Goal: Book appointment/travel/reservation

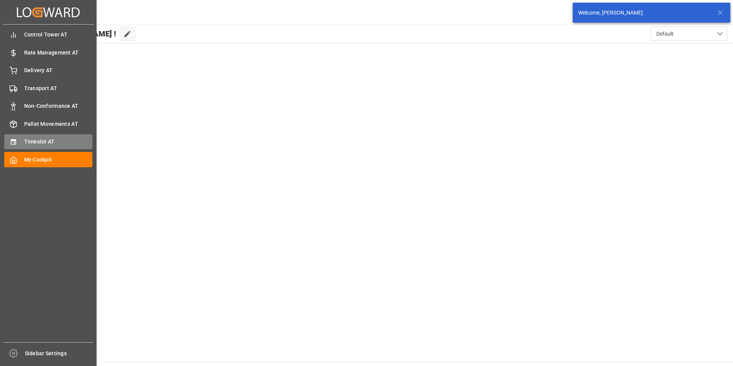
click at [43, 140] on span "Timeslot AT" at bounding box center [58, 142] width 69 height 8
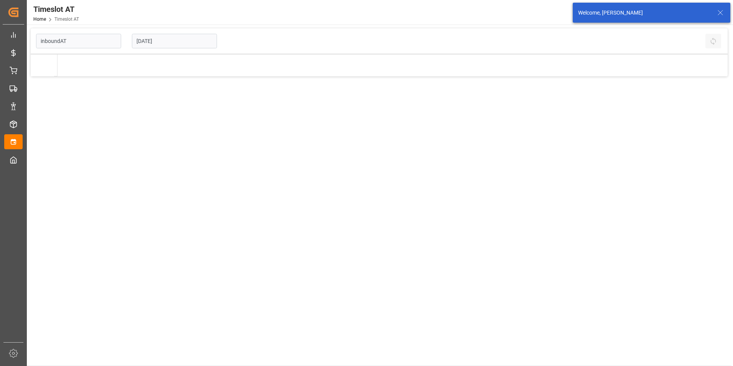
type input "Inbound AT"
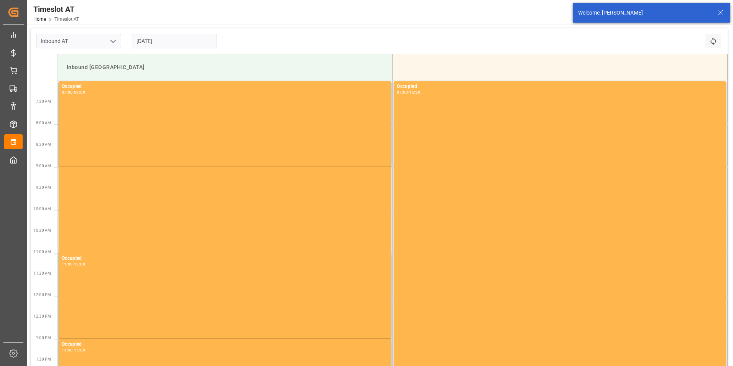
click at [168, 38] on input "[DATE]" at bounding box center [174, 41] width 85 height 15
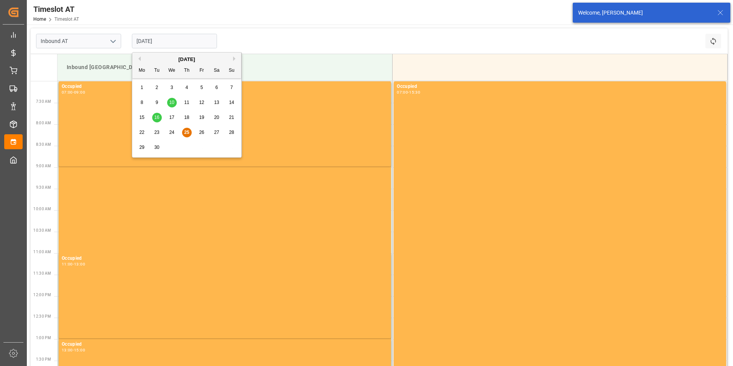
click at [158, 131] on span "23" at bounding box center [156, 132] width 5 height 5
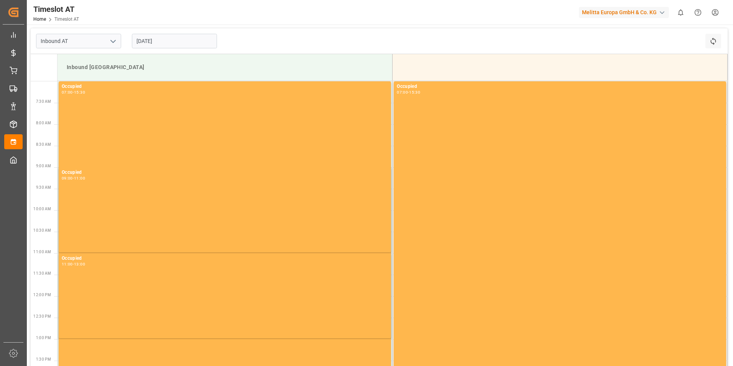
click at [179, 40] on input "[DATE]" at bounding box center [174, 41] width 85 height 15
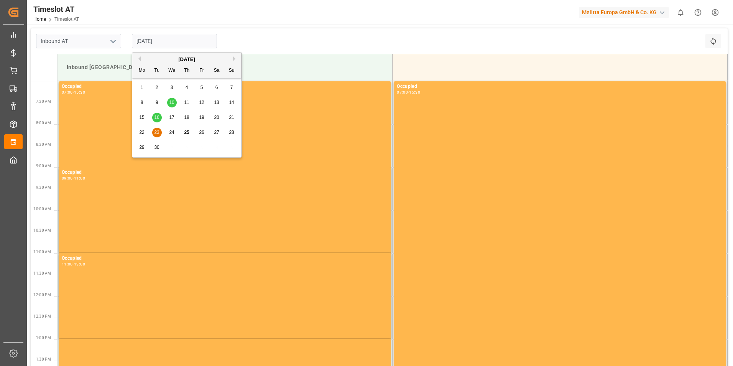
click at [141, 132] on span "22" at bounding box center [141, 132] width 5 height 5
click at [175, 39] on input "[DATE]" at bounding box center [174, 41] width 85 height 15
click at [139, 146] on div "29" at bounding box center [142, 147] width 10 height 9
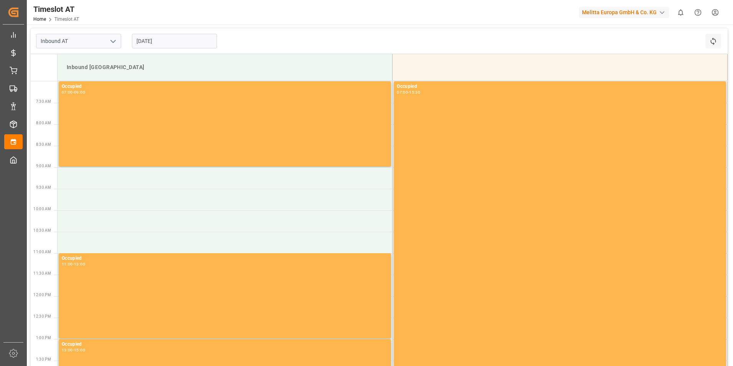
click at [167, 39] on input "[DATE]" at bounding box center [174, 41] width 85 height 15
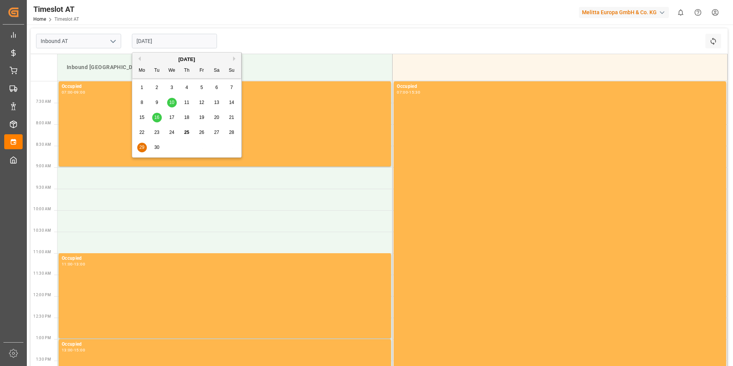
click at [157, 149] on span "30" at bounding box center [156, 147] width 5 height 5
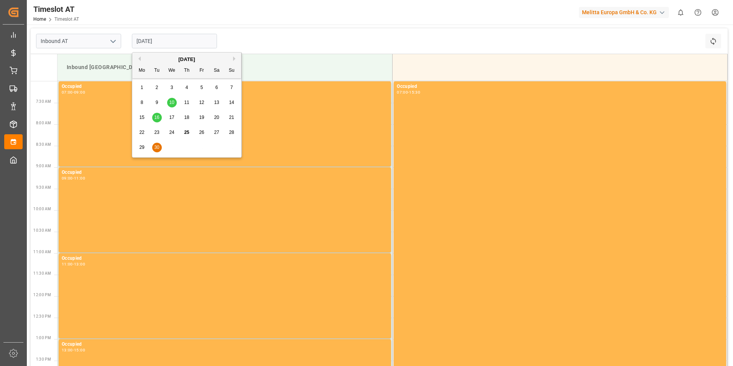
click at [171, 39] on input "[DATE]" at bounding box center [174, 41] width 85 height 15
click at [141, 145] on span "29" at bounding box center [141, 147] width 5 height 5
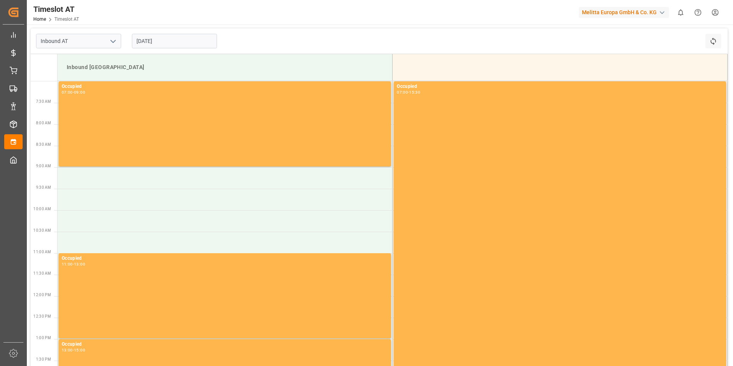
click at [176, 37] on input "[DATE]" at bounding box center [174, 41] width 85 height 15
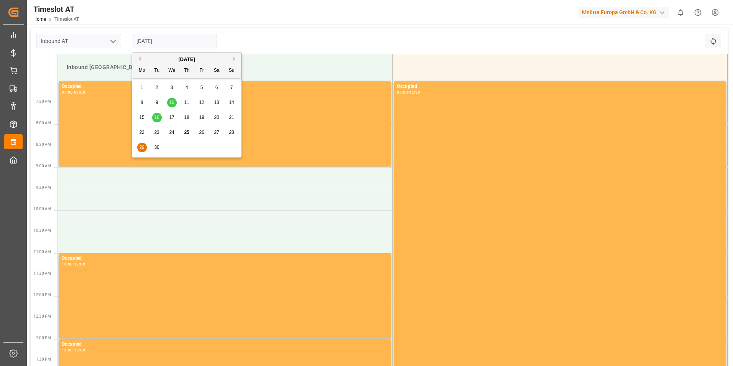
click at [232, 55] on div "[DATE] Mo Tu We Th Fr Sa Su" at bounding box center [186, 66] width 109 height 26
click at [234, 59] on button "Next Month" at bounding box center [235, 58] width 5 height 5
click at [171, 87] on span "1" at bounding box center [172, 87] width 3 height 5
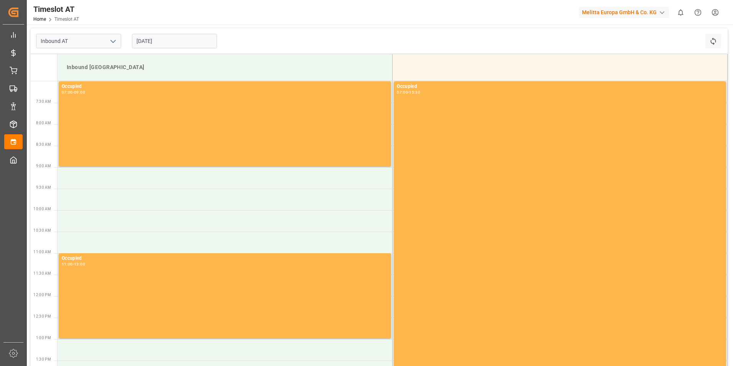
click at [170, 38] on input "[DATE]" at bounding box center [174, 41] width 85 height 15
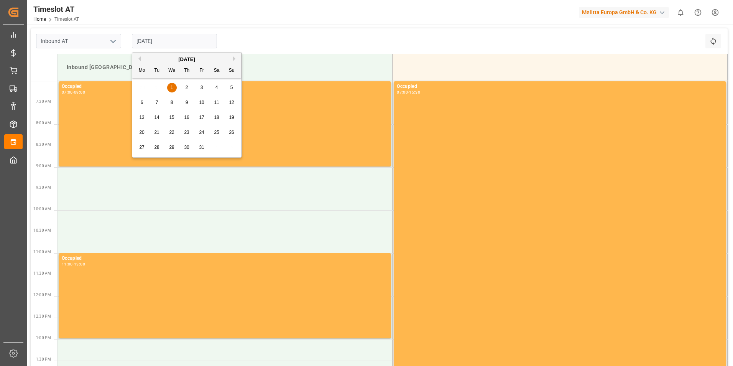
click at [138, 58] on button "Previous Month" at bounding box center [138, 58] width 5 height 5
click at [159, 147] on span "30" at bounding box center [156, 147] width 5 height 5
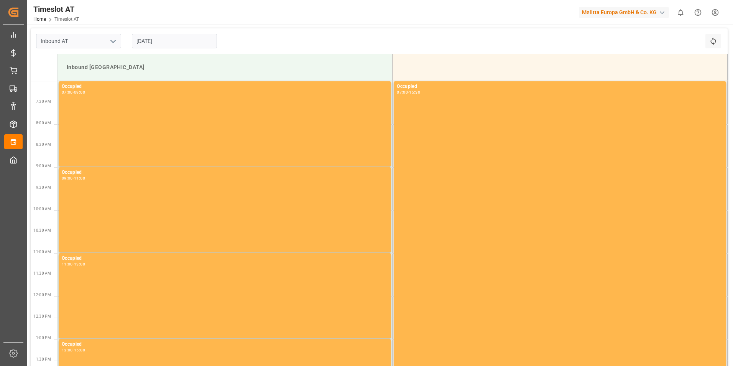
click at [169, 40] on input "[DATE]" at bounding box center [174, 41] width 85 height 15
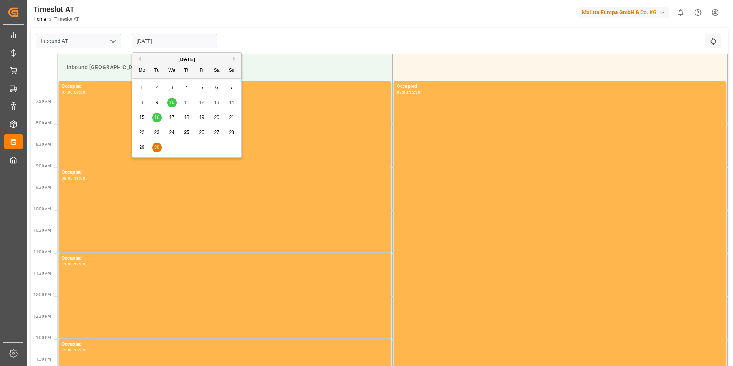
click at [141, 146] on span "29" at bounding box center [141, 147] width 5 height 5
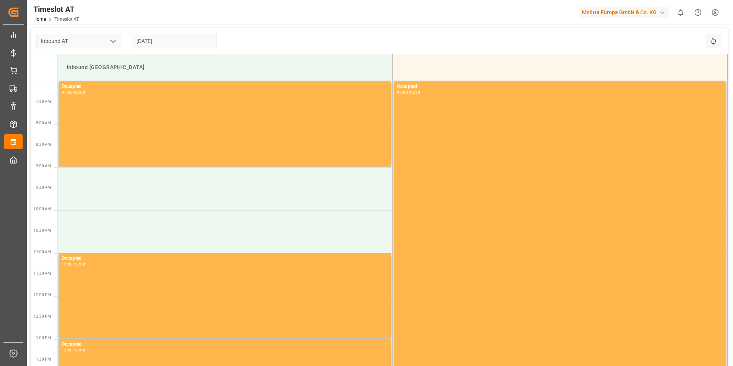
click at [178, 41] on input "[DATE]" at bounding box center [174, 41] width 85 height 15
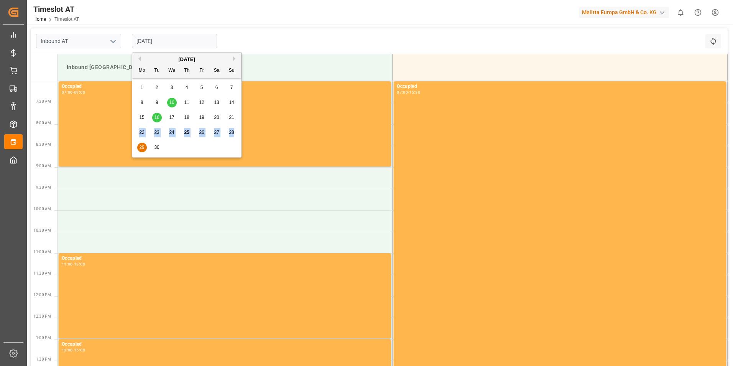
drag, startPoint x: 139, startPoint y: 133, endPoint x: 138, endPoint y: 148, distance: 15.0
click at [138, 148] on div "1 2 3 4 5 6 7 8 9 10 11 12 13 14 15 16 17 18 19 20 21 22 23 24 25 26 27 28 29 3…" at bounding box center [187, 117] width 105 height 75
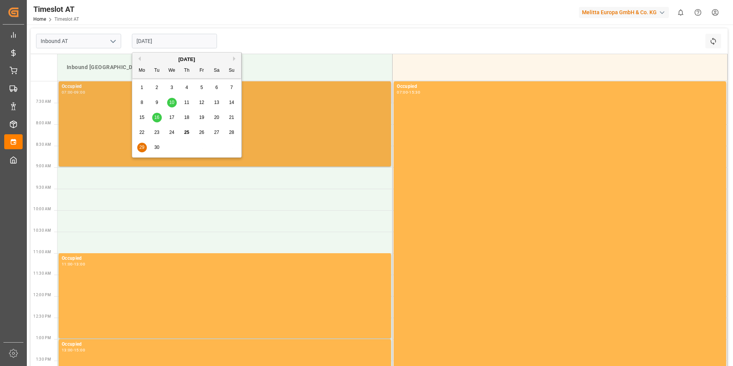
click at [141, 147] on span "29" at bounding box center [141, 147] width 5 height 5
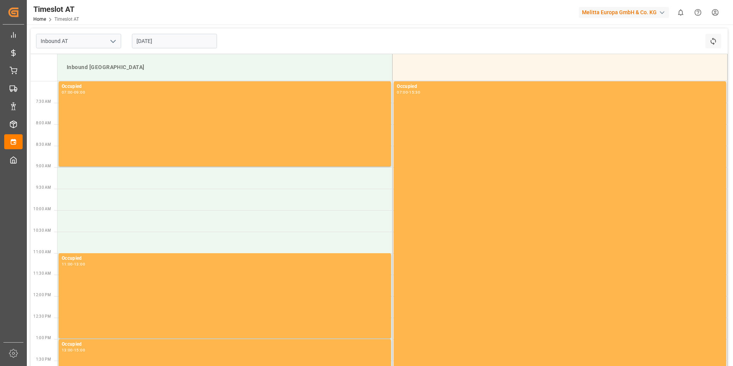
click at [175, 43] on input "[DATE]" at bounding box center [174, 41] width 85 height 15
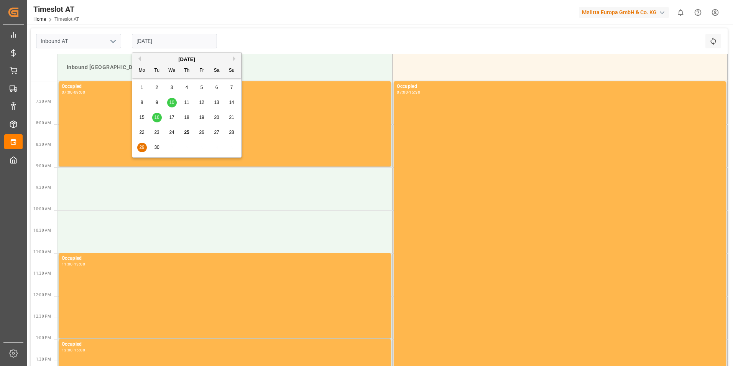
click at [155, 148] on span "30" at bounding box center [156, 147] width 5 height 5
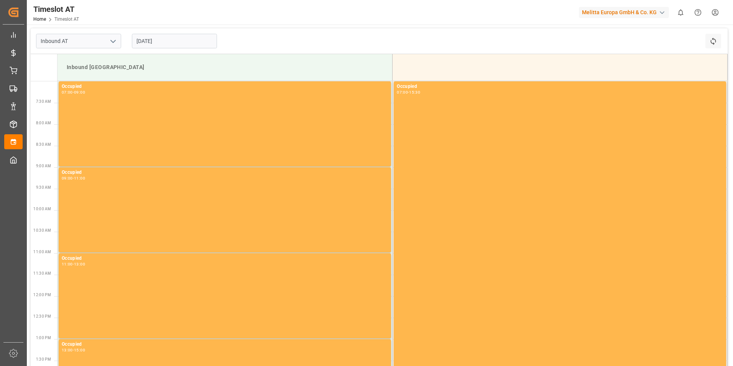
click at [174, 43] on input "[DATE]" at bounding box center [174, 41] width 85 height 15
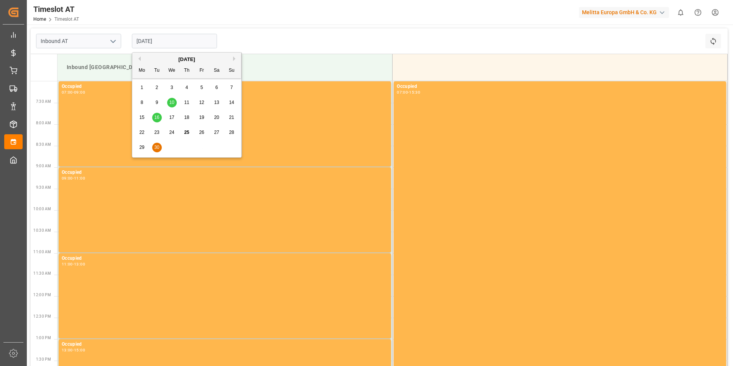
click at [142, 147] on span "29" at bounding box center [141, 147] width 5 height 5
type input "[DATE]"
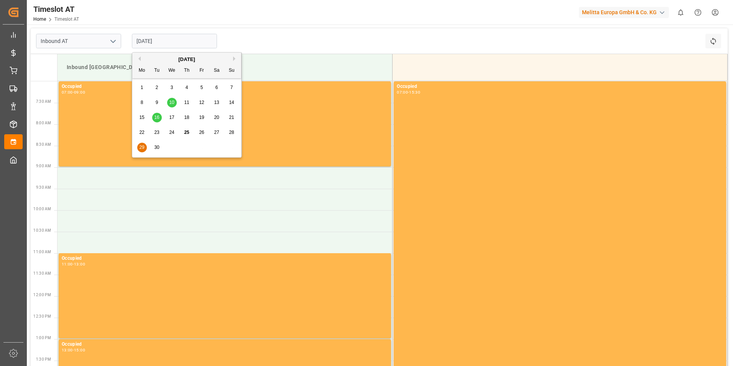
click at [166, 39] on input "[DATE]" at bounding box center [174, 41] width 85 height 15
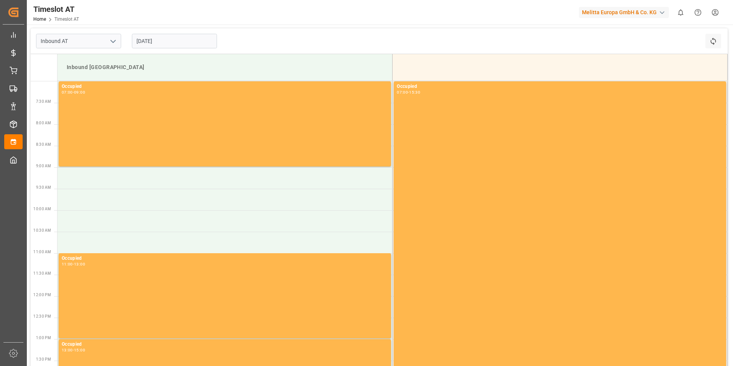
click at [325, 34] on div "Inbound AT [DATE] Refresh Time Slots" at bounding box center [379, 41] width 697 height 26
